Goal: Task Accomplishment & Management: Manage account settings

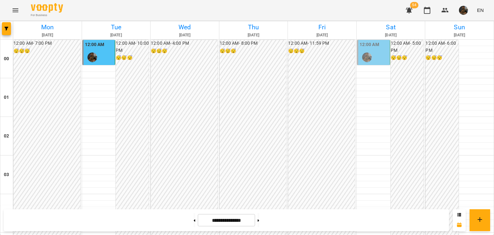
scroll to position [759, 0]
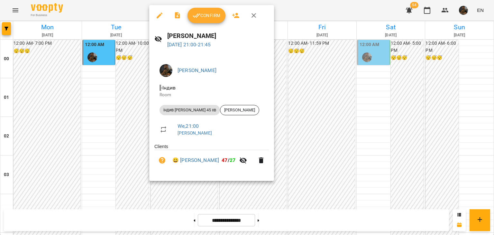
click at [205, 17] on span "Confirm" at bounding box center [206, 16] width 28 height 8
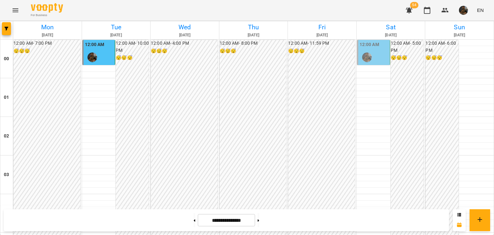
scroll to position [695, 0]
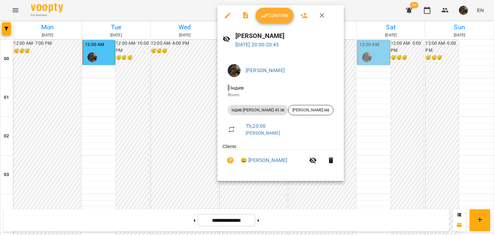
click at [200, 133] on div at bounding box center [247, 117] width 494 height 235
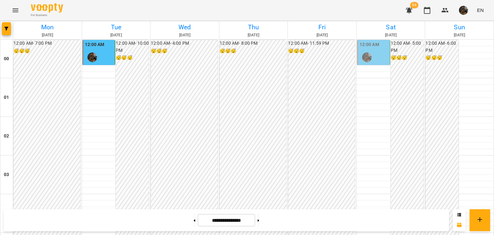
scroll to position [759, 0]
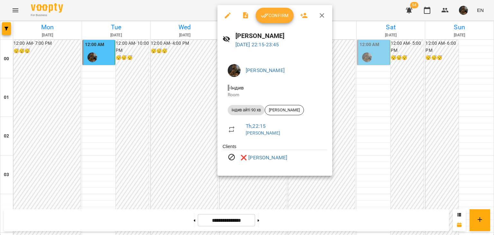
click at [164, 111] on div at bounding box center [247, 117] width 494 height 235
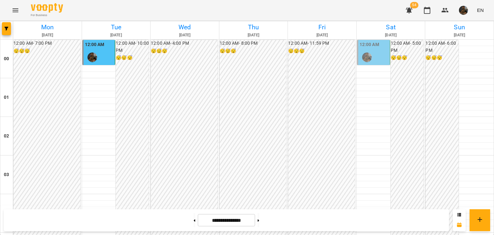
scroll to position [695, 0]
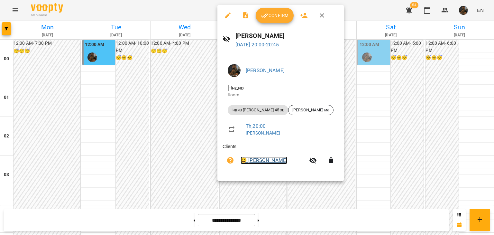
click at [247, 161] on link "😀 [PERSON_NAME]" at bounding box center [263, 160] width 47 height 8
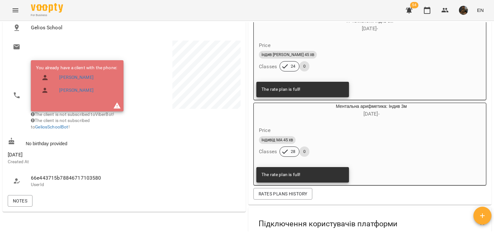
scroll to position [96, 0]
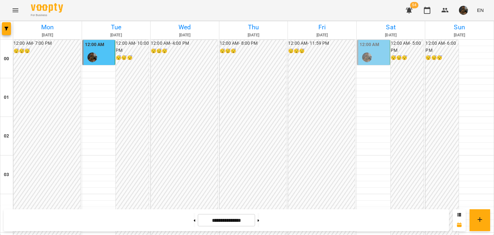
scroll to position [759, 0]
